Goal: Information Seeking & Learning: Learn about a topic

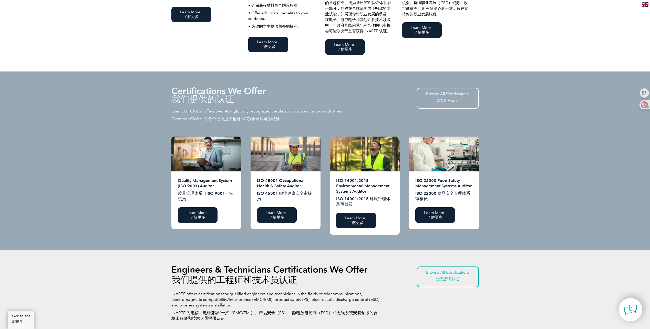
scroll to position [554, 0]
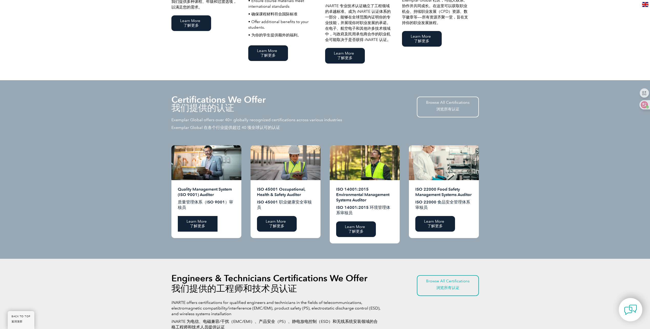
click at [208, 224] on font at bounding box center [208, 221] width 2 height 5
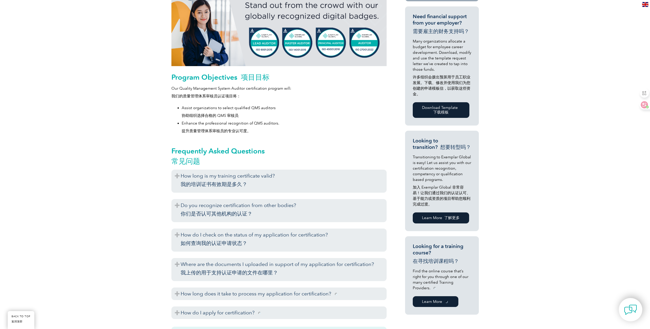
scroll to position [333, 0]
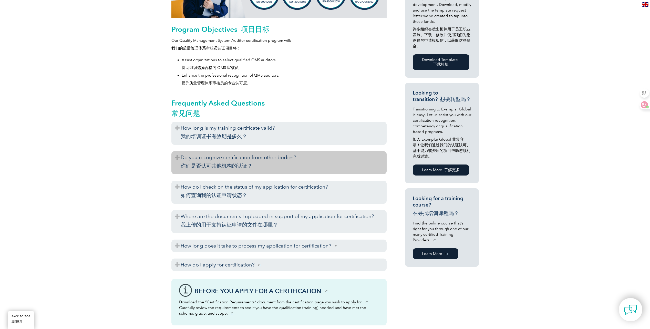
click at [179, 160] on h3 "Do you recognize certification from other bodies? 你们是否认可其他机构的认证？" at bounding box center [278, 162] width 215 height 23
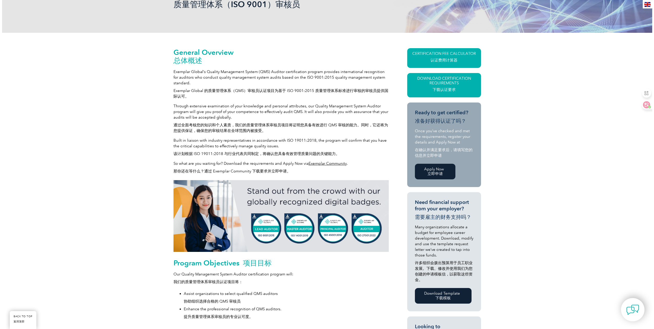
scroll to position [77, 0]
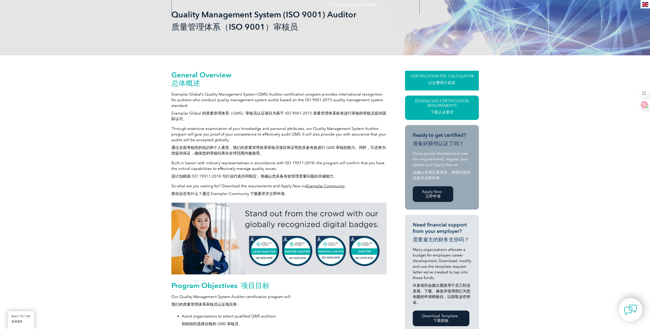
click at [445, 84] on font "认证费用计算器" at bounding box center [441, 82] width 27 height 5
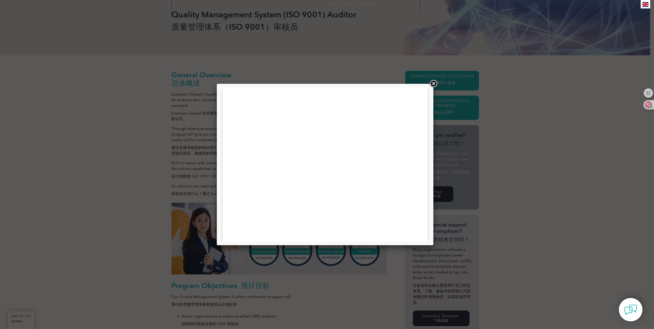
scroll to position [0, 0]
drag, startPoint x: 431, startPoint y: 86, endPoint x: 436, endPoint y: 88, distance: 4.6
click at [431, 86] on link at bounding box center [433, 83] width 9 height 9
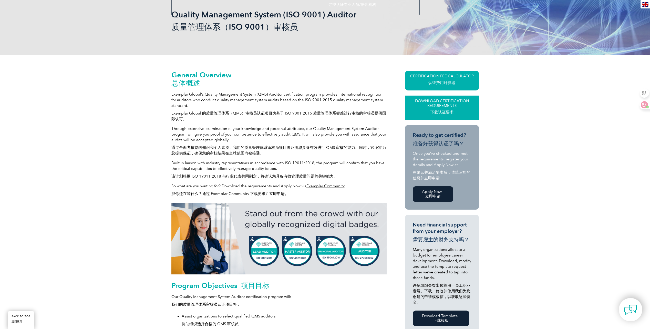
click at [451, 111] on font "下载认证要求" at bounding box center [441, 112] width 23 height 5
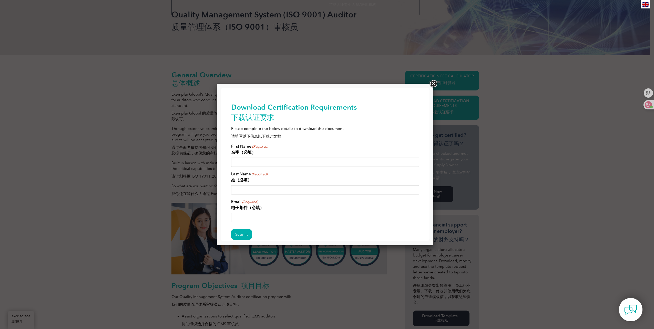
click at [433, 82] on link at bounding box center [433, 83] width 9 height 9
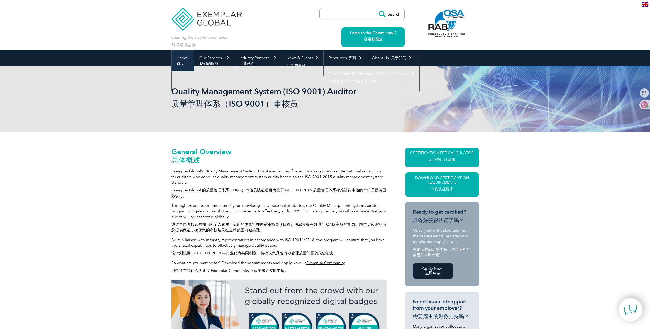
click at [186, 59] on link "Home 首页" at bounding box center [183, 61] width 23 height 22
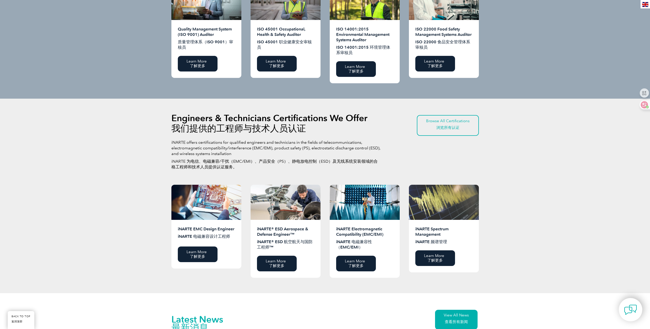
scroll to position [692, 0]
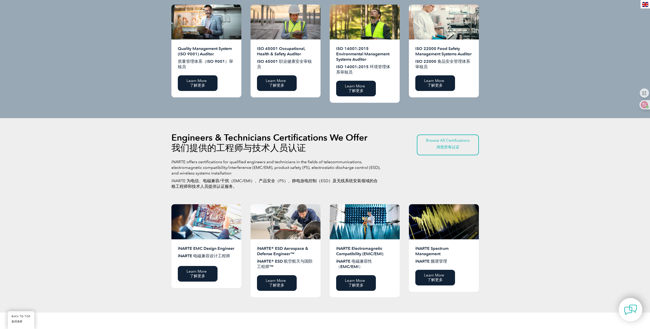
click at [546, 193] on div "Engineers & Technicians Certifications We Offer 我们提供的工程师与技术人员认证 iNARTE offers c…" at bounding box center [325, 215] width 650 height 194
click at [545, 192] on div "Engineers & Technicians Certifications We Offer 我们提供的工程师与技术人员认证 iNARTE offers c…" at bounding box center [325, 215] width 650 height 194
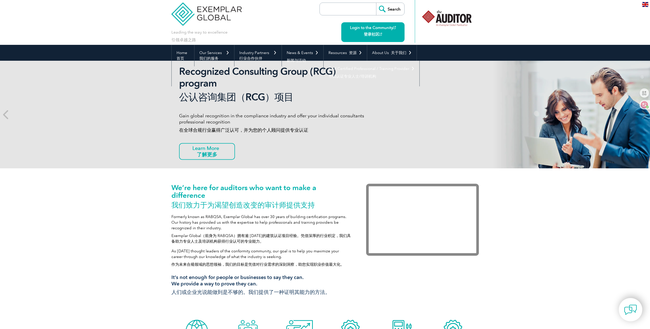
scroll to position [0, 0]
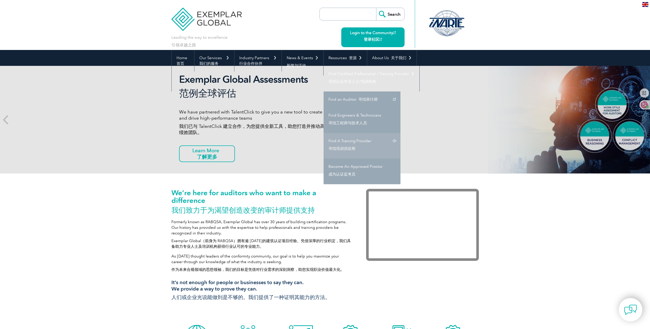
click at [357, 145] on link "Find A Training Provider 寻找培训供应商" at bounding box center [362, 146] width 77 height 26
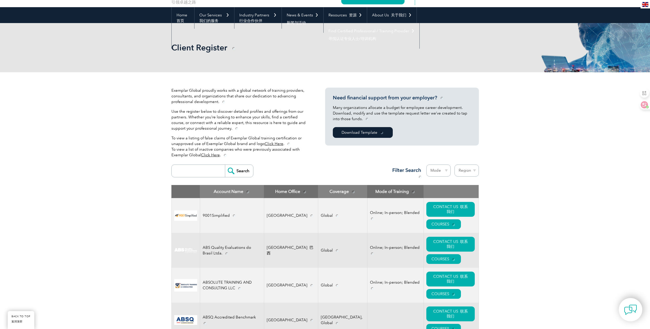
scroll to position [77, 0]
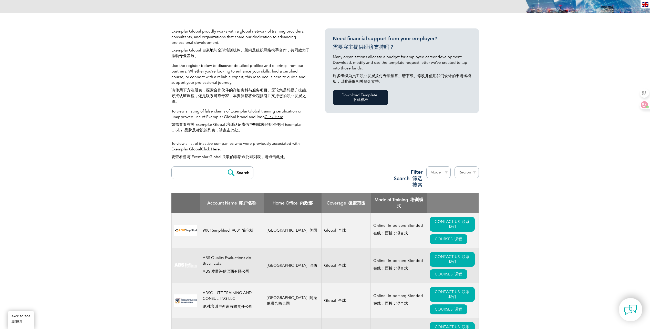
scroll to position [179, 0]
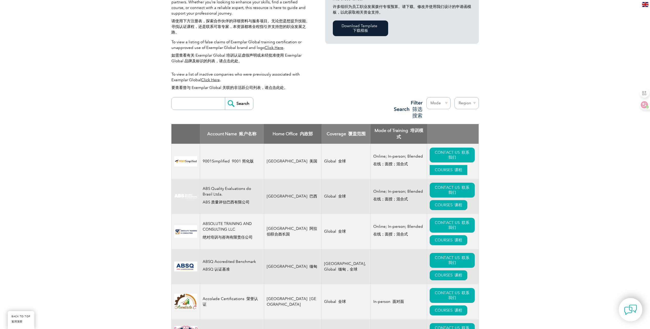
click at [454, 168] on font "课程" at bounding box center [458, 170] width 8 height 5
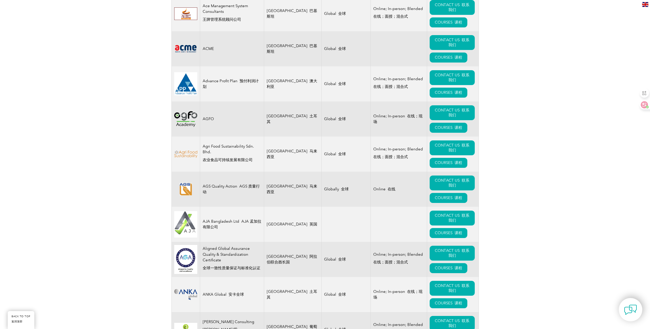
scroll to position [538, 0]
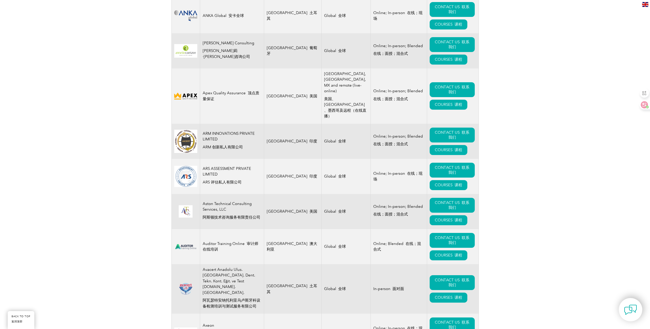
scroll to position [897, 0]
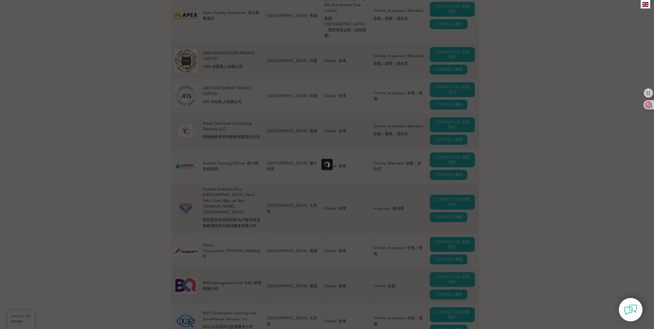
click at [538, 228] on div at bounding box center [327, 164] width 654 height 329
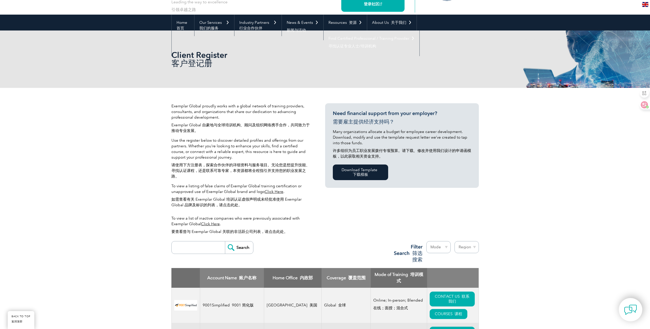
scroll to position [0, 0]
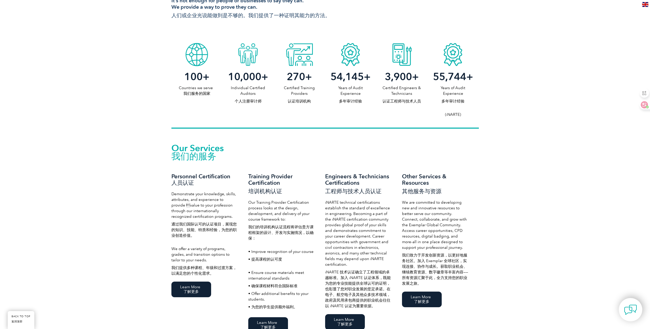
scroll to position [307, 0]
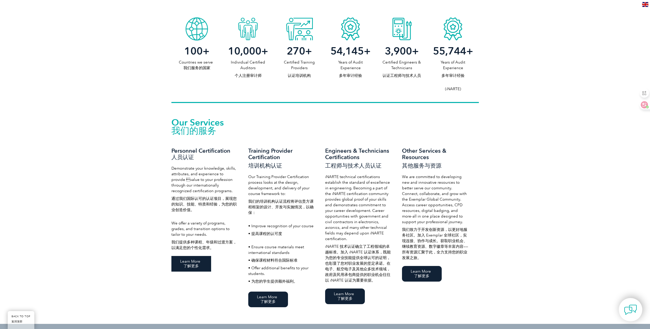
click at [185, 261] on link "Learn More 了解更多" at bounding box center [191, 264] width 40 height 16
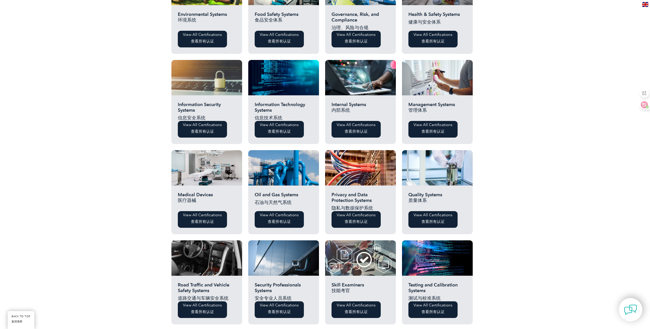
scroll to position [205, 0]
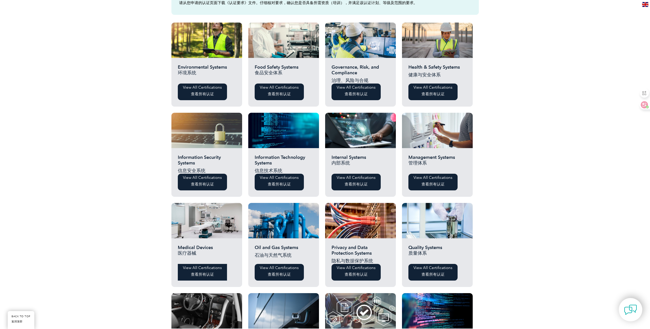
click at [207, 275] on font "查看所有认证" at bounding box center [202, 274] width 23 height 5
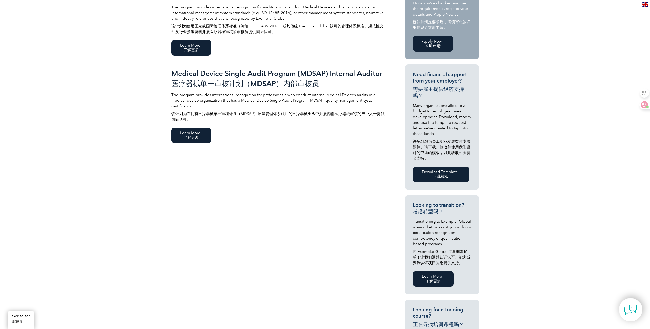
scroll to position [205, 0]
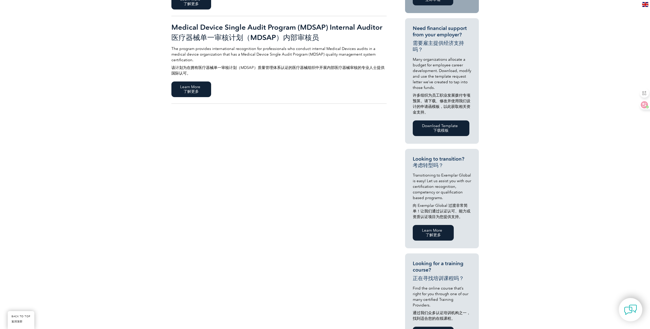
click at [431, 234] on font "了解更多" at bounding box center [433, 235] width 24 height 5
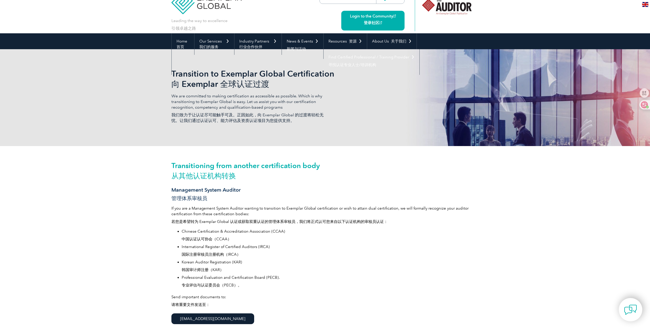
scroll to position [26, 0]
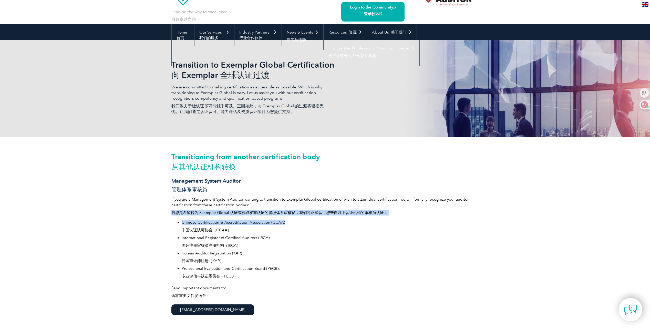
drag, startPoint x: 172, startPoint y: 212, endPoint x: 318, endPoint y: 217, distance: 146.1
click at [318, 217] on div "Transitioning from another certification body 从其他认证机构转换 Management System Audit…" at bounding box center [324, 239] width 307 height 205
drag, startPoint x: 318, startPoint y: 217, endPoint x: 312, endPoint y: 221, distance: 6.5
click at [312, 221] on li "Chinese Certification & Accreditation Association (CCAA) 中国认证认可协会（CCAA）" at bounding box center [330, 226] width 297 height 13
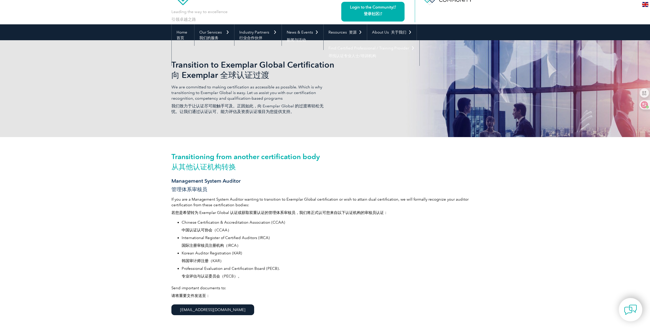
scroll to position [51, 0]
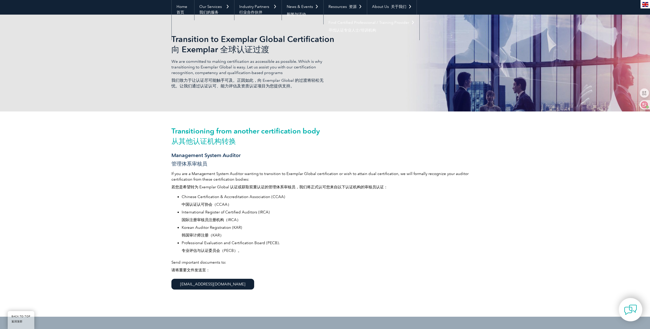
click at [219, 287] on link "info@exemplarglobal.org" at bounding box center [212, 284] width 83 height 11
click at [493, 218] on div "Transitioning from another certification body 从其他认证机构转换 Management System Audit…" at bounding box center [325, 213] width 650 height 205
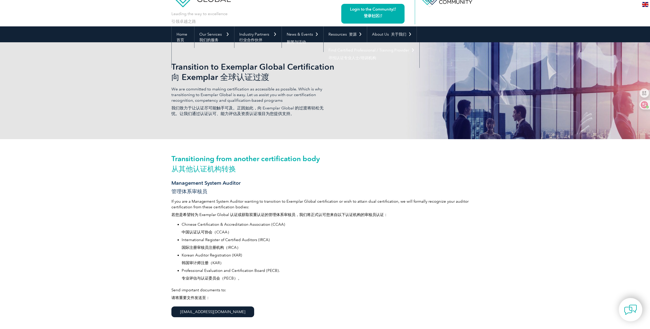
scroll to position [0, 0]
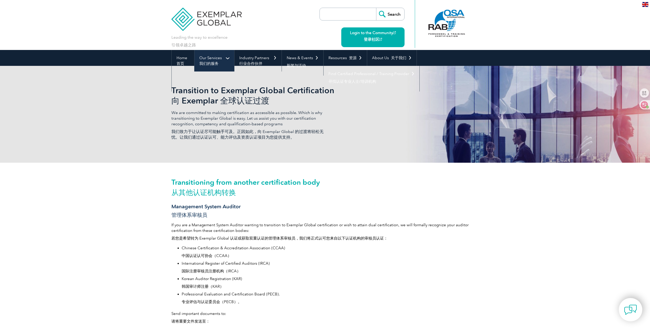
click at [208, 61] on font "我们的服务" at bounding box center [208, 63] width 19 height 5
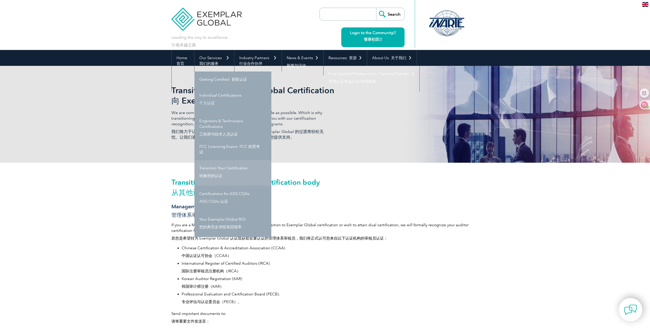
click at [235, 169] on link "Transition Your Certification 转换您的认证" at bounding box center [232, 173] width 77 height 26
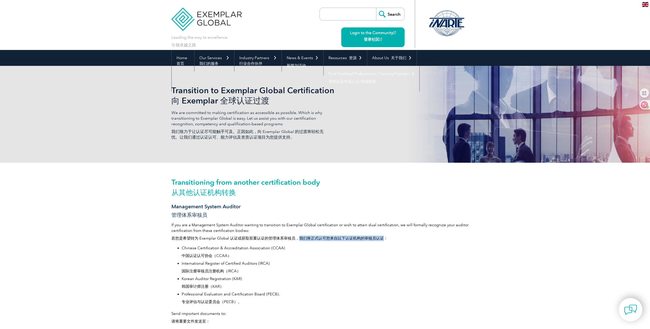
drag, startPoint x: 299, startPoint y: 237, endPoint x: 385, endPoint y: 236, distance: 85.6
click at [385, 236] on font "若您是希望转为 Exemplar Global 认证或获取双重认证的管理体系审核员，我们将正式认可您来自以下认证机构的审核员认证：" at bounding box center [279, 238] width 216 height 5
drag, startPoint x: 385, startPoint y: 236, endPoint x: 364, endPoint y: 247, distance: 23.7
click at [364, 247] on li "Chinese Certification & Accreditation Association (CCAA) 中国认证认可协会（CCAA）" at bounding box center [330, 251] width 297 height 13
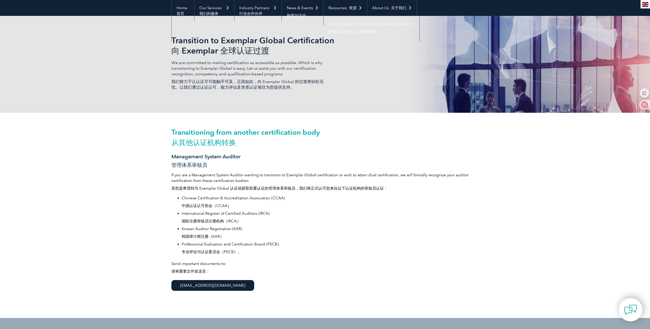
scroll to position [51, 0]
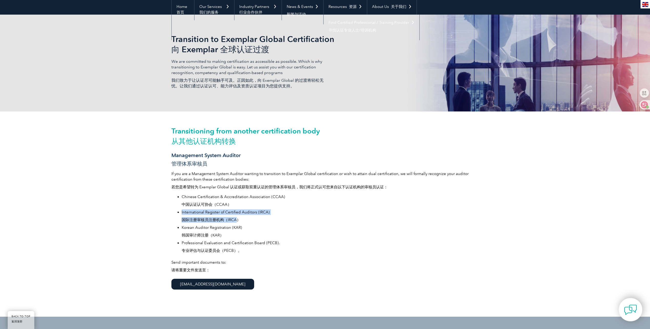
drag, startPoint x: 238, startPoint y: 218, endPoint x: 178, endPoint y: 211, distance: 61.1
click at [182, 211] on li "International Register of Certified Auditors (IRCA) 国际注册审核员注册机构（IRCA）" at bounding box center [330, 216] width 297 height 15
drag, startPoint x: 178, startPoint y: 211, endPoint x: 275, endPoint y: 227, distance: 99.2
click at [275, 227] on li "Korean Auditor Registration (KAR) 韩国审计师注册（KAR）" at bounding box center [330, 232] width 297 height 15
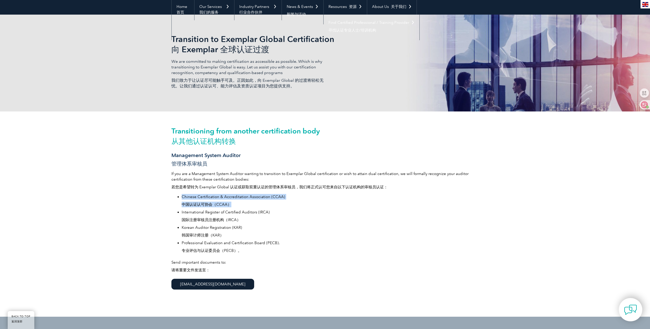
drag, startPoint x: 233, startPoint y: 206, endPoint x: 176, endPoint y: 195, distance: 57.9
click at [176, 195] on ul "Chinese Certification & Accreditation Association (CCAA) 中国认证认可协会（CCAA） Interna…" at bounding box center [324, 224] width 307 height 61
click at [284, 205] on font "中国认证认可协会（CCAA）" at bounding box center [330, 205] width 297 height 6
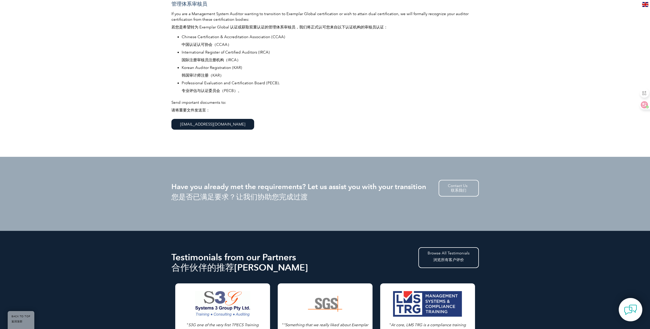
scroll to position [200, 0]
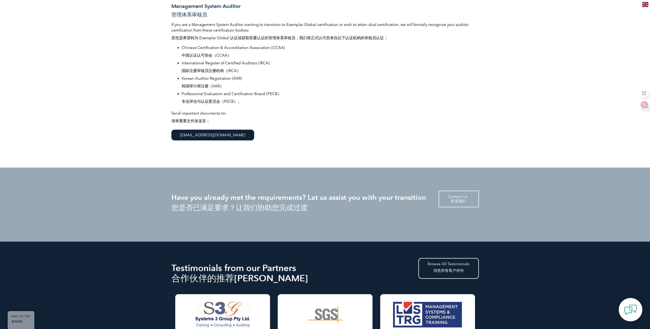
click at [457, 196] on link "Contact Us 联系我们" at bounding box center [459, 199] width 40 height 17
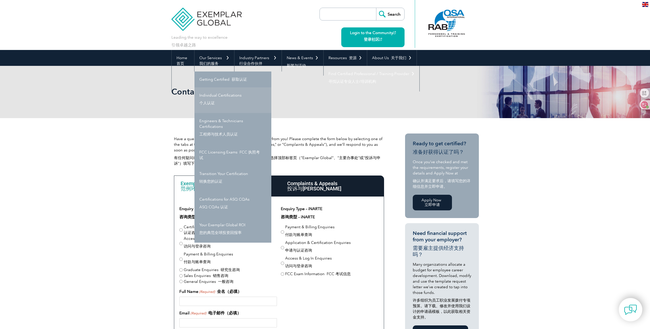
click at [236, 96] on link "Individual Certifications 个人认证" at bounding box center [232, 100] width 77 height 26
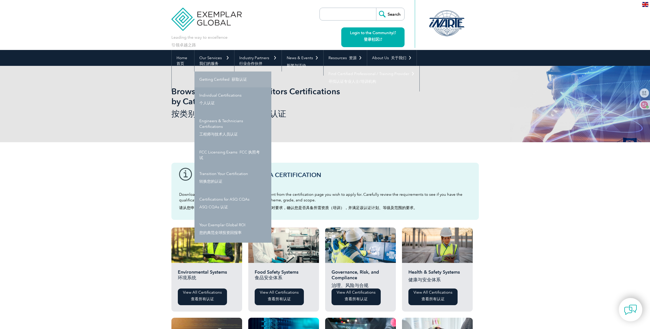
click at [216, 78] on link "Getting Certified 获取认证" at bounding box center [232, 79] width 77 height 16
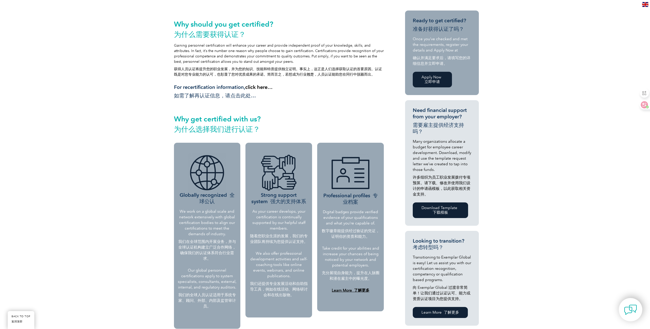
scroll to position [179, 0]
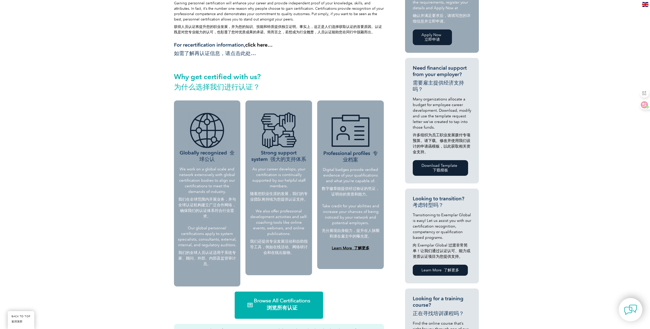
drag, startPoint x: 525, startPoint y: 200, endPoint x: 448, endPoint y: 252, distance: 93.5
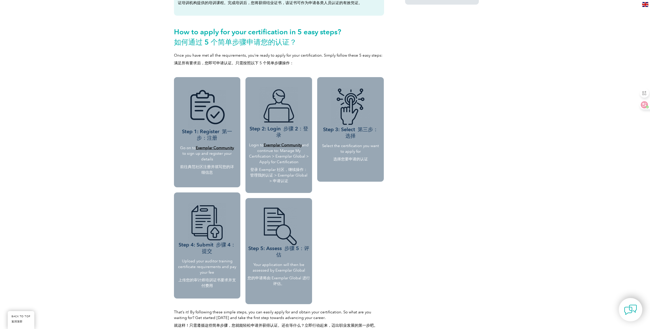
scroll to position [589, 0]
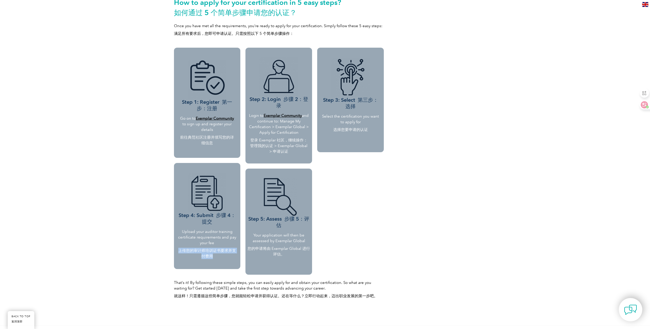
drag, startPoint x: 179, startPoint y: 250, endPoint x: 221, endPoint y: 255, distance: 42.8
click at [221, 255] on font "上传您的审计师培训证书要求并支付费用" at bounding box center [207, 253] width 59 height 11
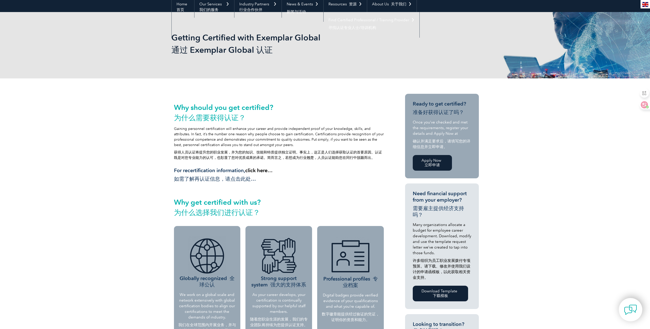
scroll to position [0, 0]
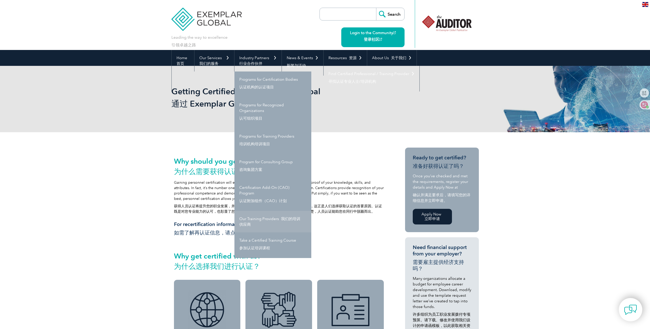
click at [290, 220] on font "我们的培训供应商" at bounding box center [269, 221] width 61 height 10
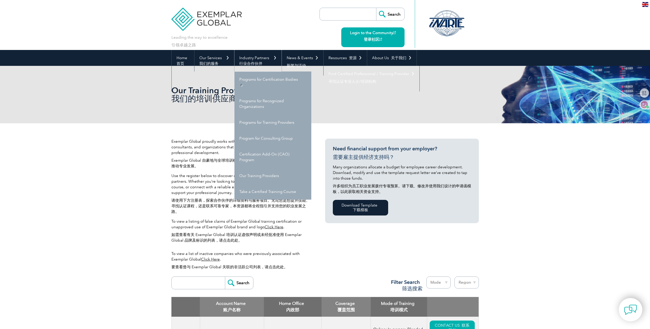
click at [248, 58] on link "Industry Partners 行业合作伙伴" at bounding box center [257, 61] width 47 height 22
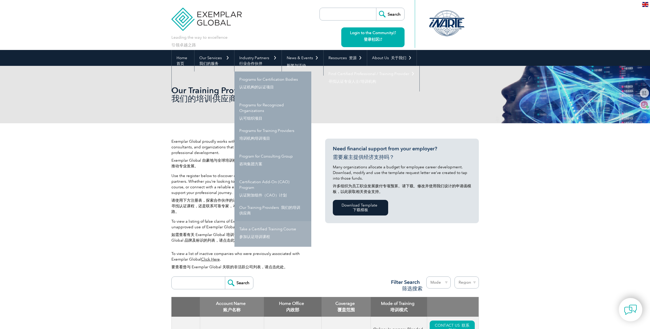
click at [271, 228] on link "Take a Certified Training Course 参加认证培训课程" at bounding box center [272, 234] width 77 height 26
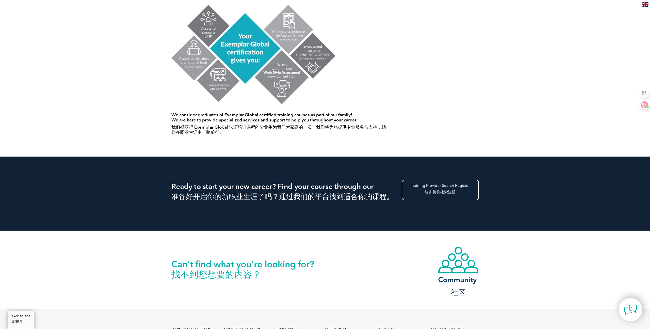
scroll to position [564, 0]
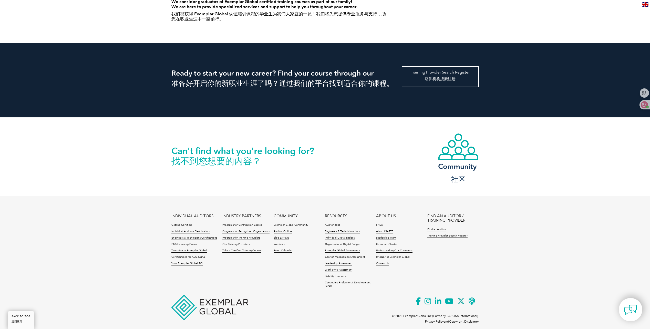
click at [446, 79] on font "培训机构搜索注册" at bounding box center [440, 79] width 31 height 5
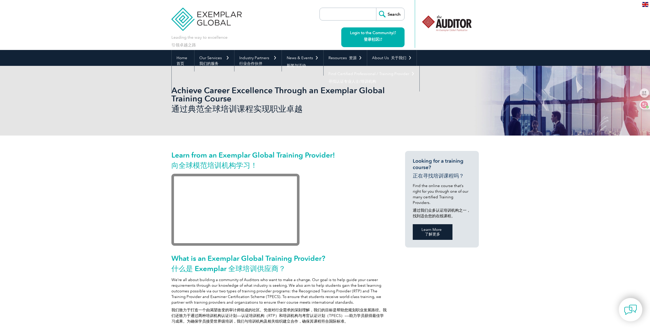
click at [430, 232] on font "了解更多" at bounding box center [432, 234] width 15 height 5
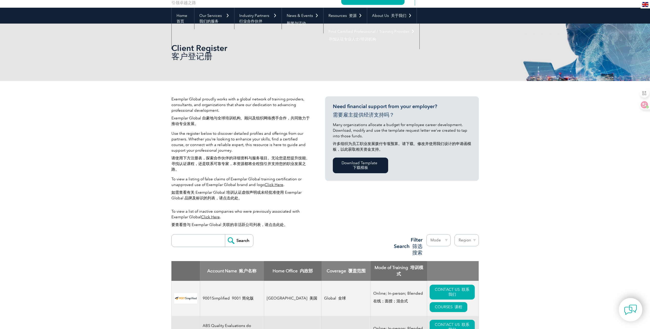
scroll to position [51, 0]
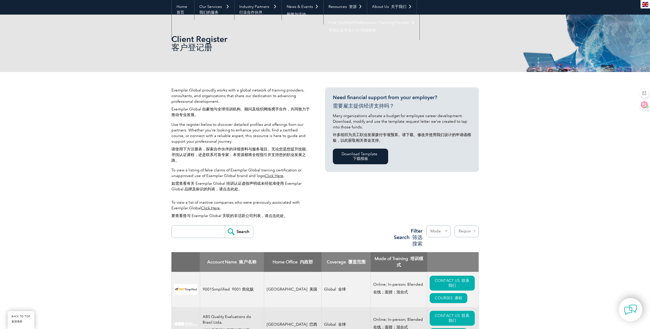
click at [473, 231] on select "Region Australia Bahrain Bangladesh Brazil Canada Colombia Dominican Republic E…" at bounding box center [466, 231] width 24 height 12
select select "[GEOGRAPHIC_DATA]"
click at [454, 225] on select "Region Australia Bahrain Bangladesh Brazil Canada Colombia Dominican Republic E…" at bounding box center [466, 231] width 24 height 12
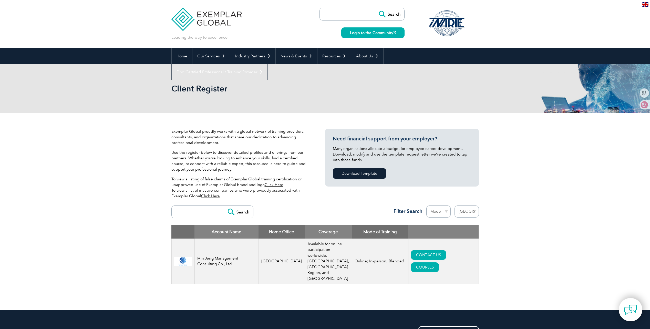
select select "[GEOGRAPHIC_DATA]"
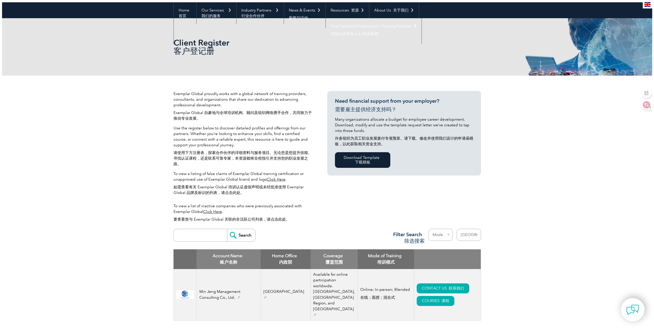
scroll to position [102, 0]
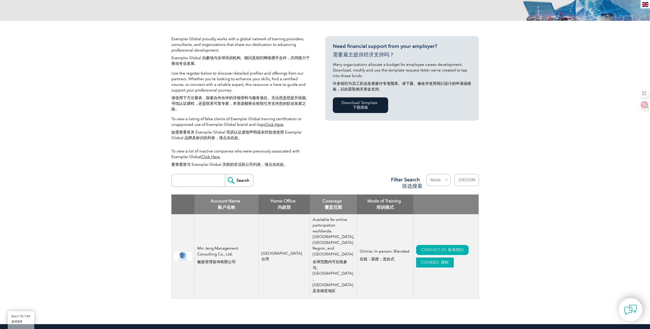
click at [416, 267] on link "COURSES 课程" at bounding box center [435, 262] width 38 height 10
click at [416, 253] on link "CONTACT US 联系我们" at bounding box center [442, 250] width 53 height 10
click at [441, 265] on font "课程" at bounding box center [445, 262] width 8 height 5
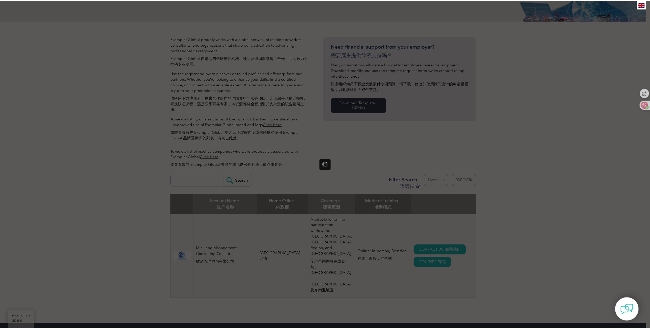
scroll to position [0, 0]
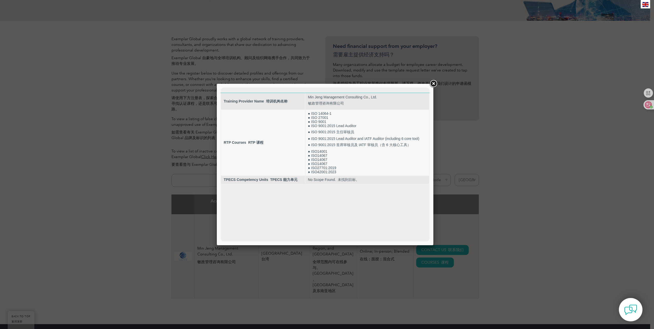
click at [432, 82] on link at bounding box center [433, 83] width 9 height 9
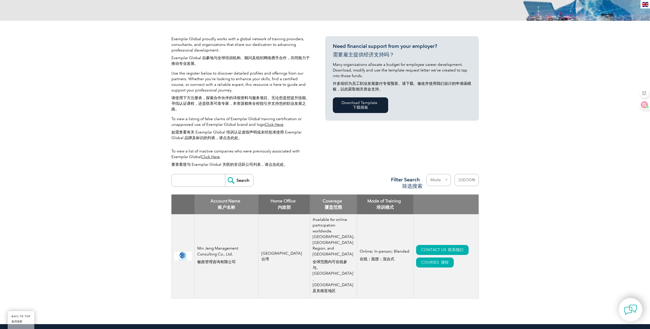
click at [470, 178] on select "Region Australia Bahrain Bangladesh Brazil Canada Colombia Dominican Republic E…" at bounding box center [466, 180] width 24 height 12
select select
click at [454, 174] on select "Region Australia Bahrain Bangladesh Brazil Canada Colombia Dominican Republic E…" at bounding box center [466, 180] width 24 height 12
click at [446, 181] on select "Mode Online In-person Blended" at bounding box center [438, 180] width 24 height 12
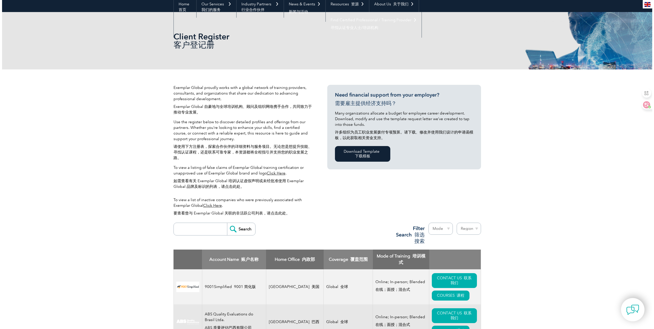
scroll to position [77, 0]
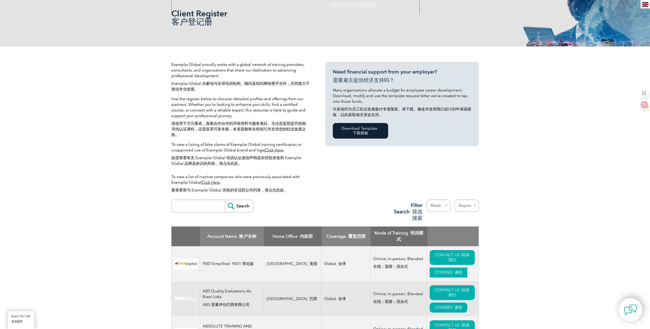
click at [454, 270] on font "课程" at bounding box center [458, 272] width 8 height 5
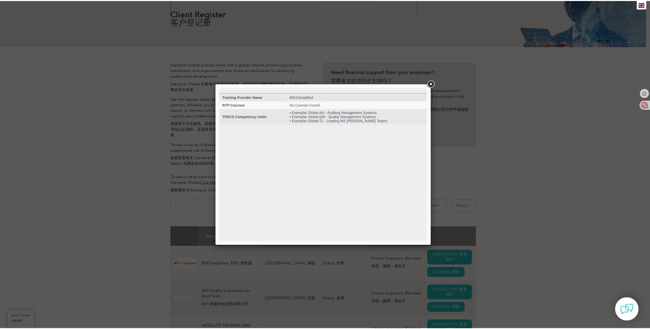
scroll to position [0, 0]
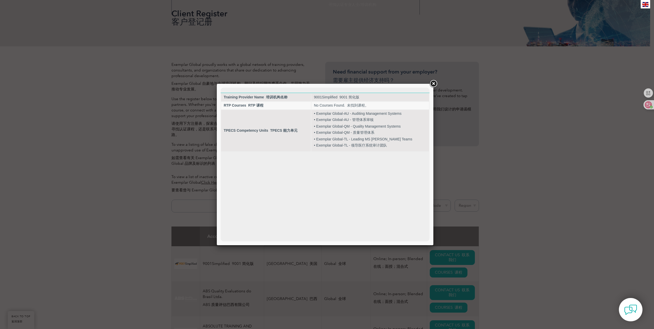
click at [432, 84] on link at bounding box center [433, 83] width 9 height 9
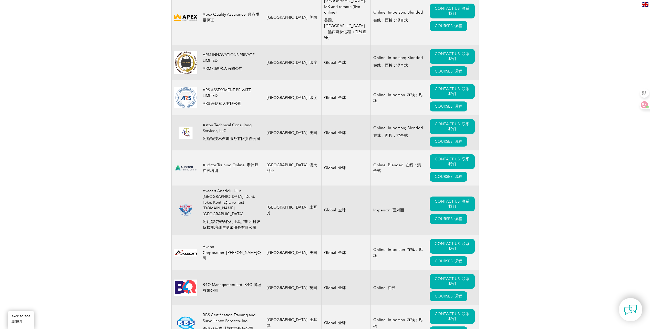
scroll to position [948, 0]
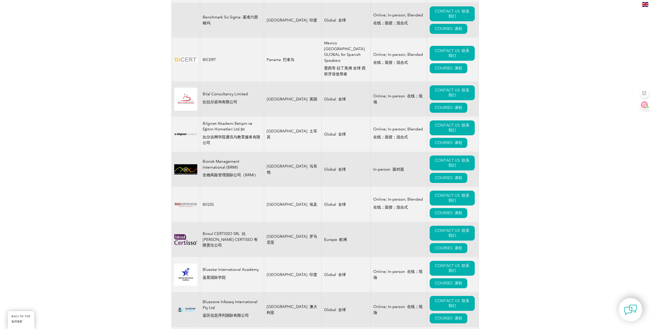
scroll to position [1281, 0]
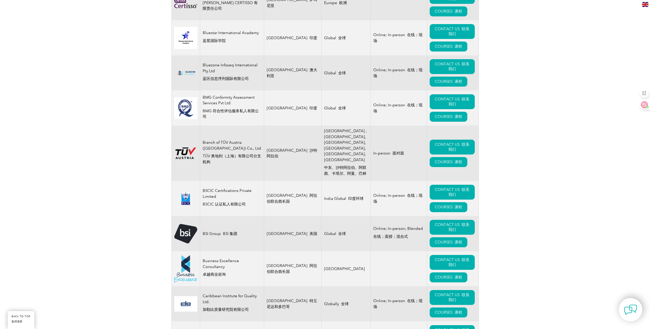
scroll to position [1460, 0]
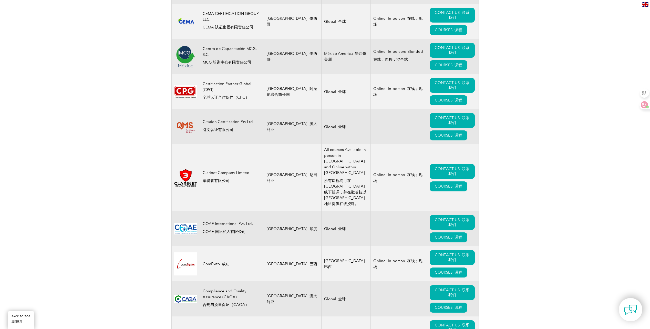
scroll to position [1972, 0]
